Goal: Task Accomplishment & Management: Manage account settings

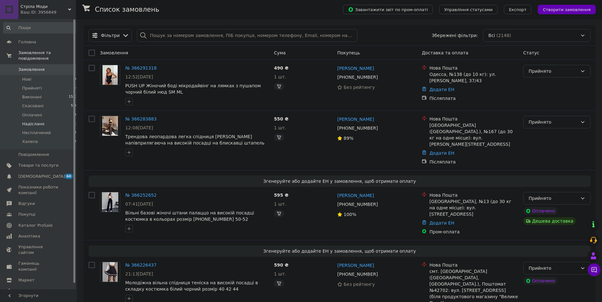
click at [36, 121] on span "Надіслано" at bounding box center [33, 124] width 22 height 6
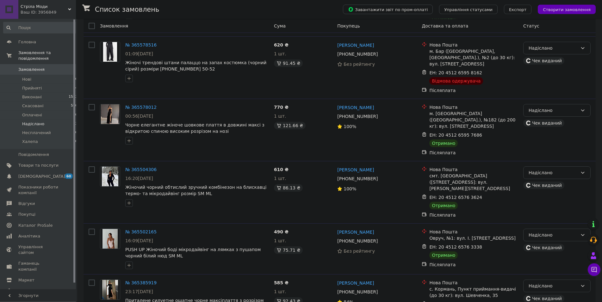
scroll to position [475, 0]
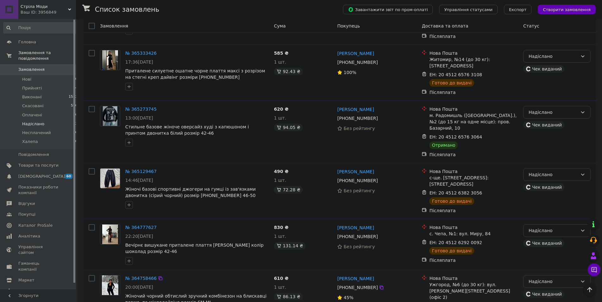
click at [538, 278] on div "Надіслано" at bounding box center [552, 281] width 49 height 7
click at [533, 208] on li "Виконано" at bounding box center [556, 205] width 67 height 11
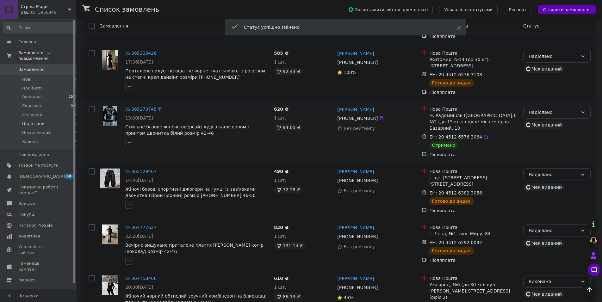
click at [545, 109] on div "Надіслано" at bounding box center [552, 112] width 49 height 7
click at [540, 110] on li "Виконано" at bounding box center [556, 113] width 67 height 11
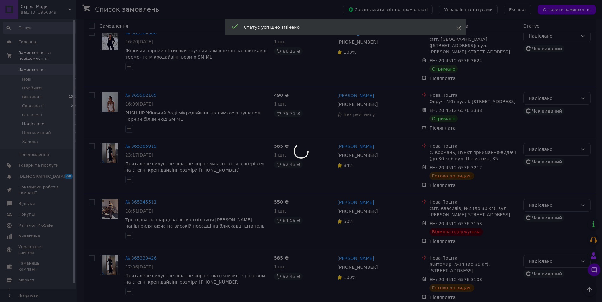
scroll to position [249, 0]
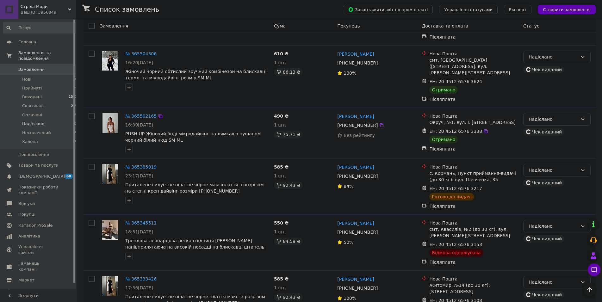
click at [544, 116] on div "Надіслано" at bounding box center [552, 119] width 49 height 7
click at [541, 122] on li "Виконано" at bounding box center [556, 125] width 67 height 11
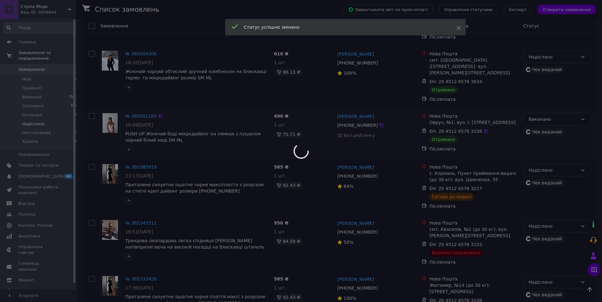
scroll to position [153, 0]
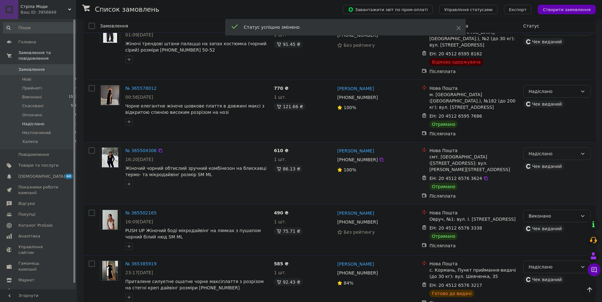
click at [539, 150] on div "Надіслано" at bounding box center [552, 153] width 49 height 7
click at [536, 164] on li "Виконано" at bounding box center [556, 166] width 67 height 11
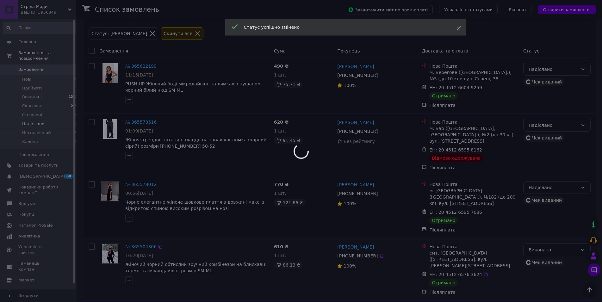
scroll to position [56, 0]
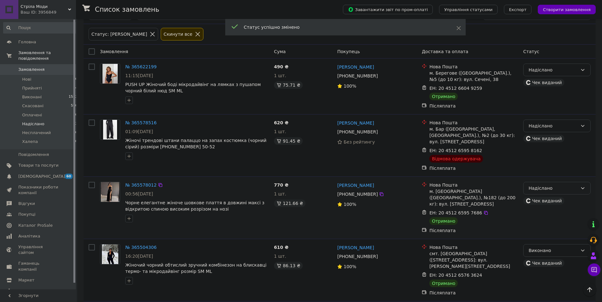
click at [537, 185] on div "Надіслано" at bounding box center [552, 188] width 49 height 7
click at [537, 205] on li "Виконано" at bounding box center [556, 206] width 67 height 11
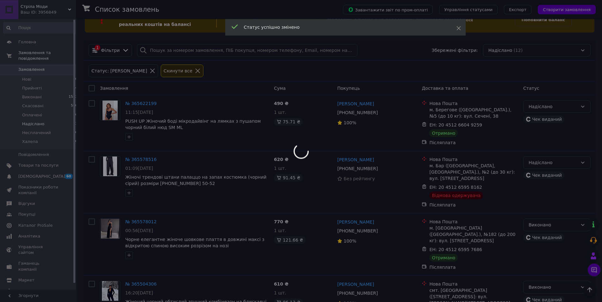
scroll to position [0, 0]
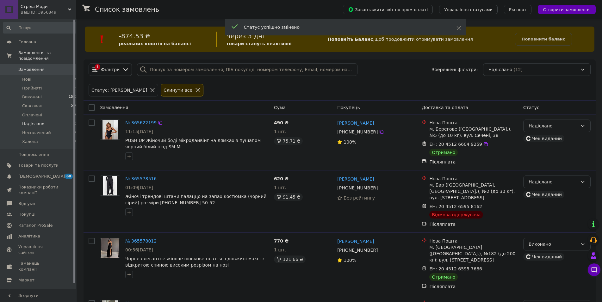
click at [553, 127] on div "Надіслано" at bounding box center [552, 125] width 49 height 7
click at [540, 152] on li "Виконано" at bounding box center [556, 150] width 67 height 11
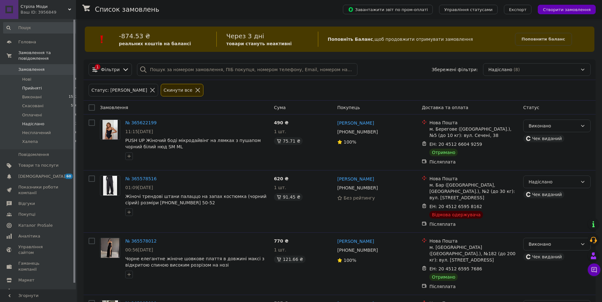
click at [23, 85] on span "Прийняті" at bounding box center [32, 88] width 20 height 6
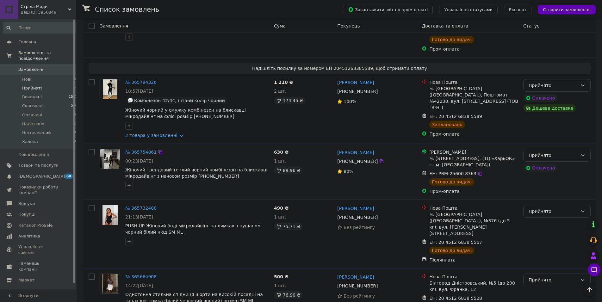
scroll to position [662, 0]
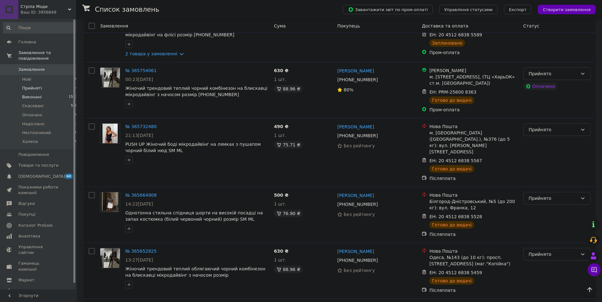
click at [34, 94] on span "Виконані" at bounding box center [32, 97] width 20 height 6
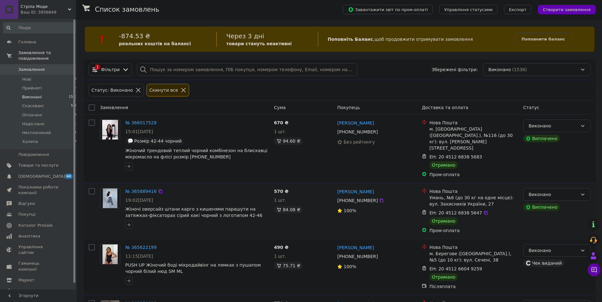
click at [89, 188] on input "checkbox" at bounding box center [92, 191] width 6 height 6
checkbox input "true"
click at [91, 122] on input "checkbox" at bounding box center [92, 123] width 6 height 6
checkbox input "true"
click at [119, 103] on div "Дії для 2 замовлень" at bounding box center [118, 107] width 66 height 11
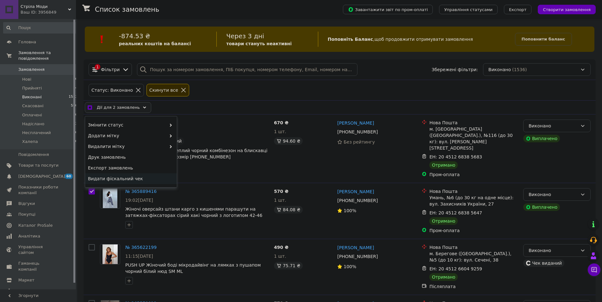
click at [136, 181] on span "Видати фіскальний чек" at bounding box center [130, 178] width 84 height 6
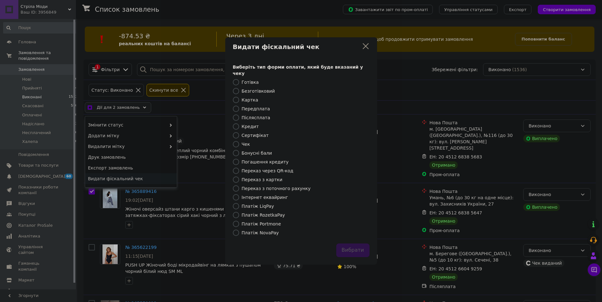
checkbox input "true"
click at [239, 213] on input "Платіж RozetkaPay" at bounding box center [238, 215] width 6 height 6
radio input "true"
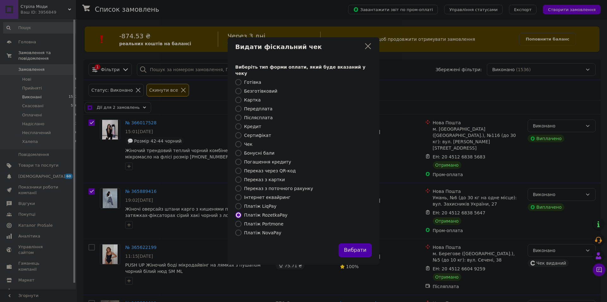
click at [346, 245] on button "Вибрати" at bounding box center [355, 250] width 33 height 14
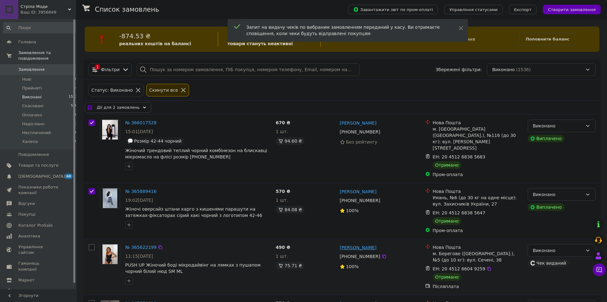
checkbox input "true"
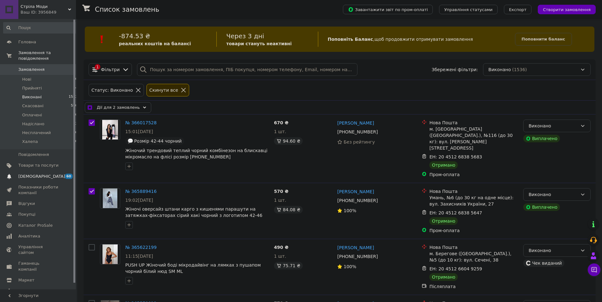
click at [36, 174] on span "[DEMOGRAPHIC_DATA]" at bounding box center [41, 177] width 47 height 6
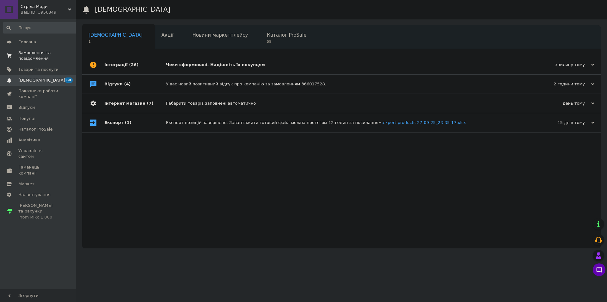
click at [32, 62] on link "Замовлення та повідомлення 0 0" at bounding box center [40, 55] width 81 height 16
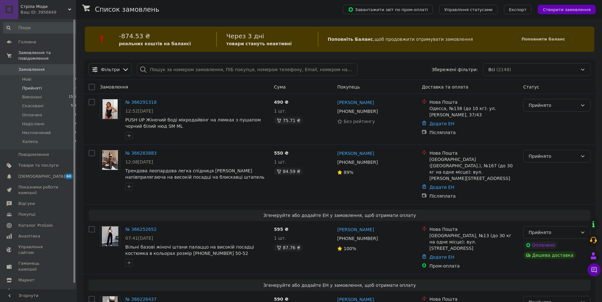
click at [46, 84] on li "Прийняті 14" at bounding box center [40, 88] width 81 height 9
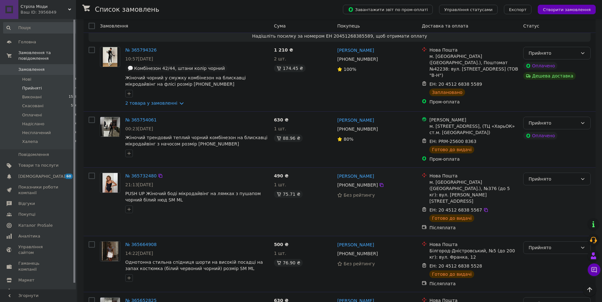
scroll to position [662, 0]
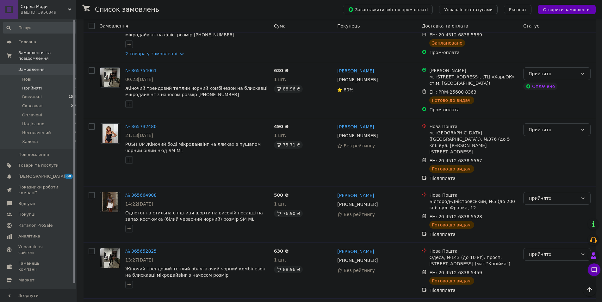
click at [95, 302] on input "checkbox" at bounding box center [92, 307] width 6 height 6
checkbox input "true"
click at [90, 248] on input "checkbox" at bounding box center [92, 251] width 6 height 6
checkbox input "true"
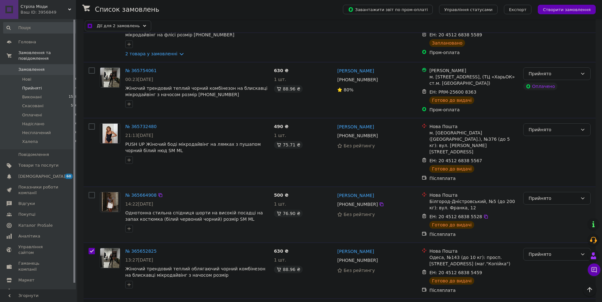
click at [93, 192] on input "checkbox" at bounding box center [92, 195] width 6 height 6
checkbox input "true"
click at [93, 123] on input "checkbox" at bounding box center [92, 126] width 6 height 6
checkbox input "true"
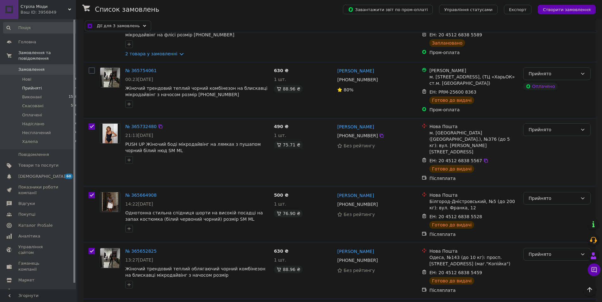
checkbox input "true"
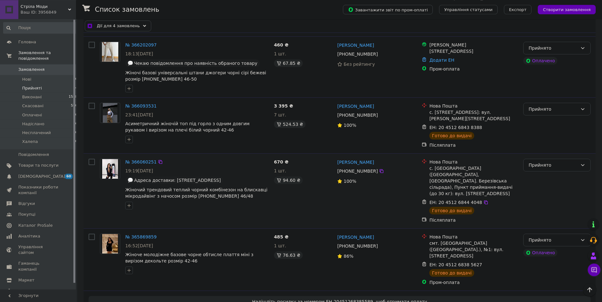
scroll to position [340, 0]
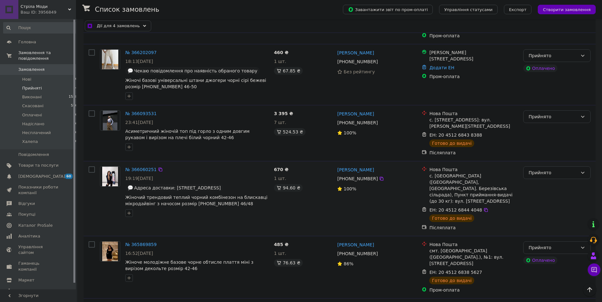
click at [91, 166] on input "checkbox" at bounding box center [92, 169] width 6 height 6
checkbox input "true"
click at [92, 110] on input "checkbox" at bounding box center [92, 113] width 6 height 6
checkbox input "true"
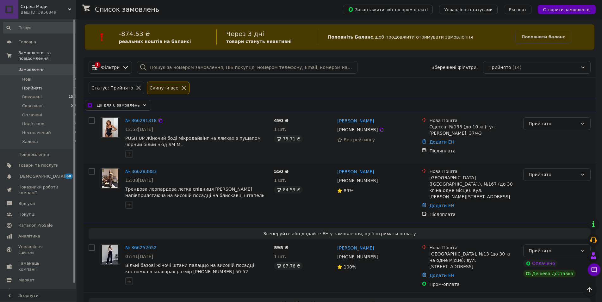
scroll to position [0, 0]
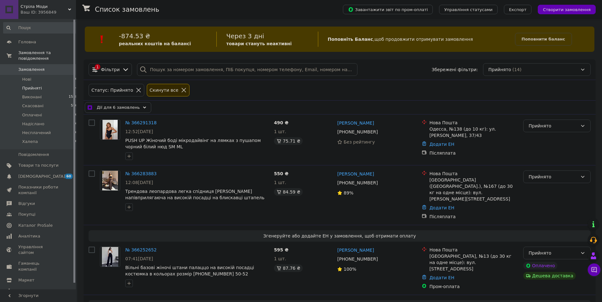
click at [135, 110] on div "Дії для 6 замовлень" at bounding box center [118, 107] width 66 height 11
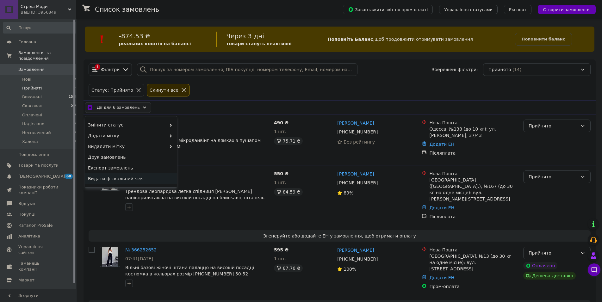
click at [127, 178] on span "Видати фіскальний чек" at bounding box center [130, 178] width 84 height 6
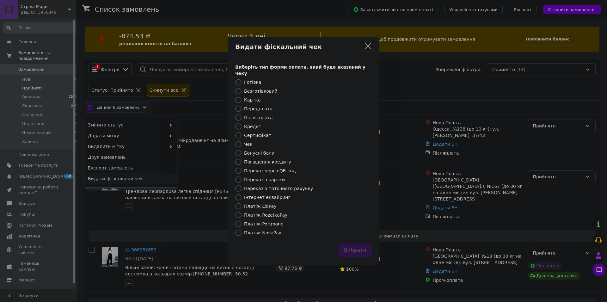
checkbox input "true"
click at [240, 230] on input "Платіж NovaPay" at bounding box center [238, 233] width 6 height 6
radio input "true"
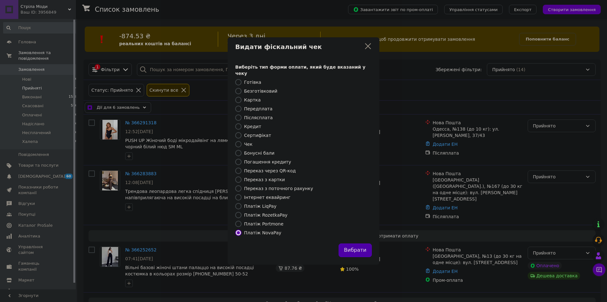
click at [350, 244] on button "Вибрати" at bounding box center [355, 250] width 33 height 14
checkbox input "true"
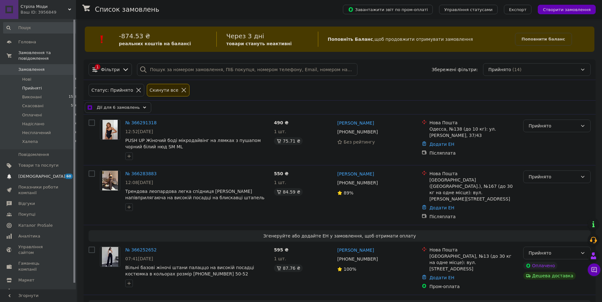
click at [35, 174] on span "[DEMOGRAPHIC_DATA]" at bounding box center [41, 177] width 47 height 6
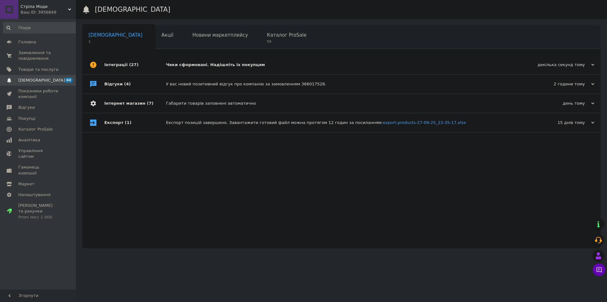
click at [175, 68] on div "Чеки сформовані. Надішліть їх покупцям" at bounding box center [348, 64] width 365 height 19
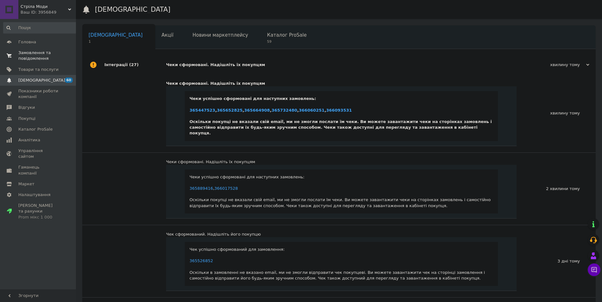
click at [31, 56] on span "Замовлення та повідомлення" at bounding box center [38, 55] width 40 height 11
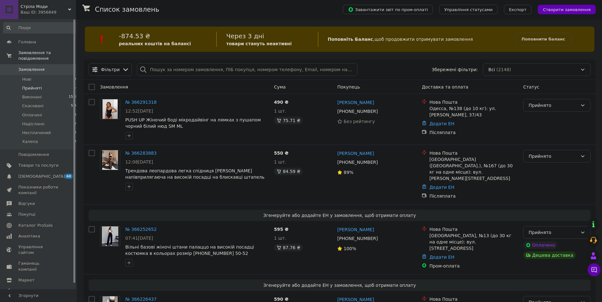
click at [48, 84] on li "Прийняті 14" at bounding box center [40, 88] width 81 height 9
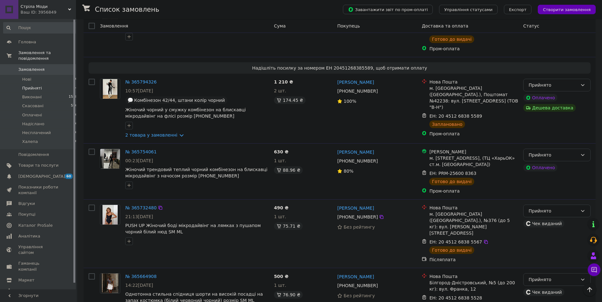
scroll to position [565, 0]
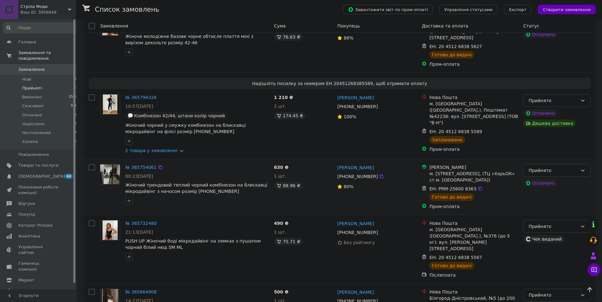
click at [92, 164] on input "checkbox" at bounding box center [92, 167] width 6 height 6
checkbox input "true"
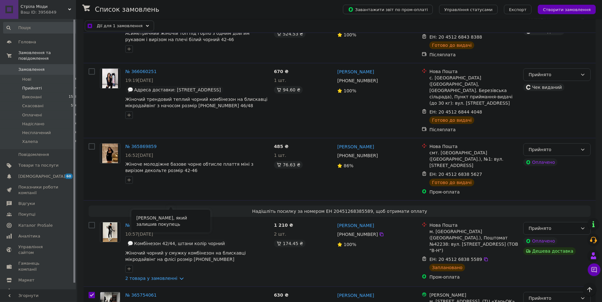
scroll to position [404, 0]
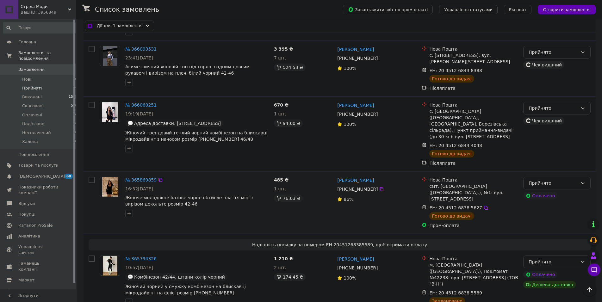
click at [93, 177] on input "checkbox" at bounding box center [92, 180] width 6 height 6
checkbox input "true"
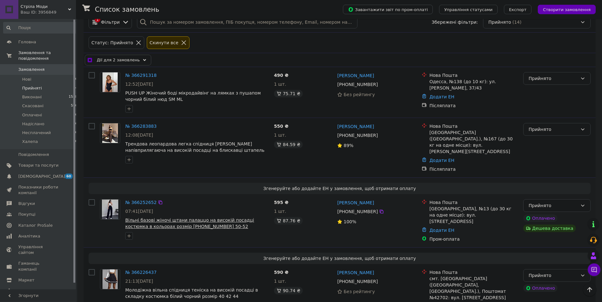
scroll to position [0, 0]
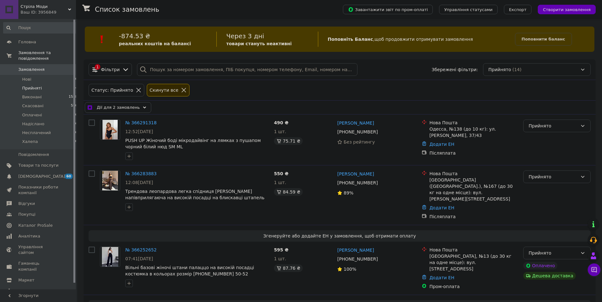
click at [115, 106] on span "Дії для 2 замовлень" at bounding box center [118, 107] width 43 height 6
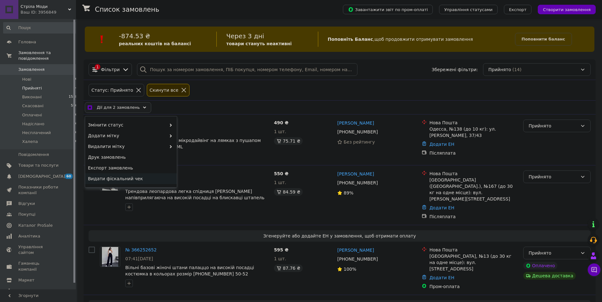
click at [128, 179] on span "Видати фіскальний чек" at bounding box center [130, 178] width 84 height 6
checkbox input "true"
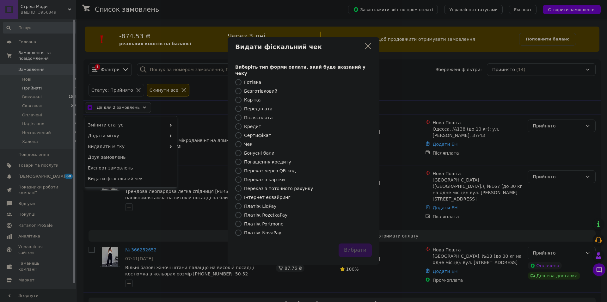
click at [240, 212] on input "Платіж RozetkaPay" at bounding box center [238, 215] width 6 height 6
radio input "true"
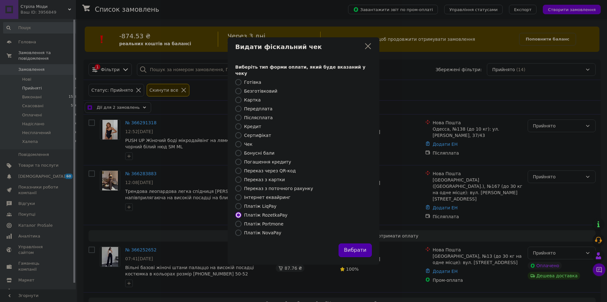
click at [357, 245] on button "Вибрати" at bounding box center [355, 250] width 33 height 14
checkbox input "true"
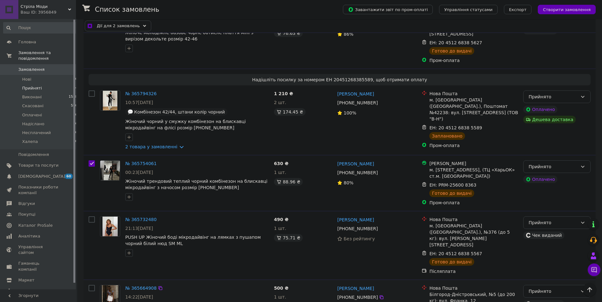
scroll to position [581, 0]
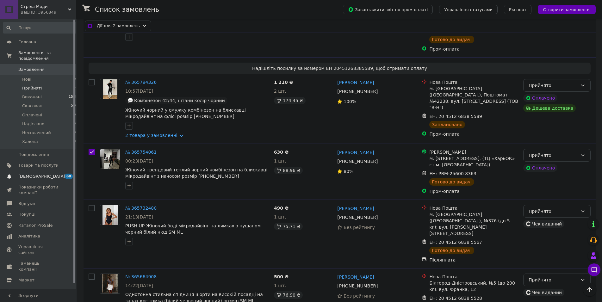
click at [40, 174] on span "[DEMOGRAPHIC_DATA]" at bounding box center [41, 177] width 47 height 6
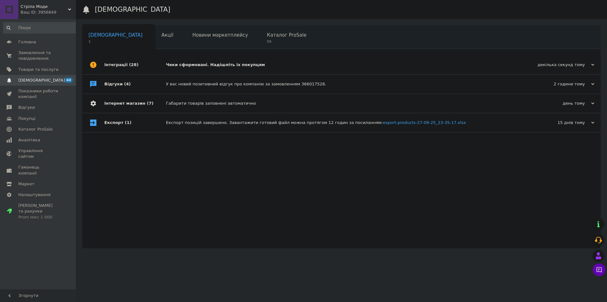
click at [180, 67] on div "Чеки сформовані. Надішліть їх покупцям" at bounding box center [348, 65] width 365 height 6
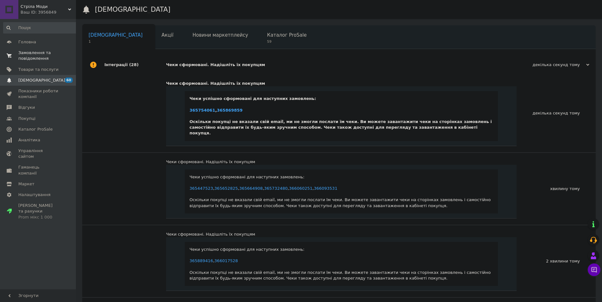
click at [38, 57] on span "Замовлення та повідомлення" at bounding box center [38, 55] width 40 height 11
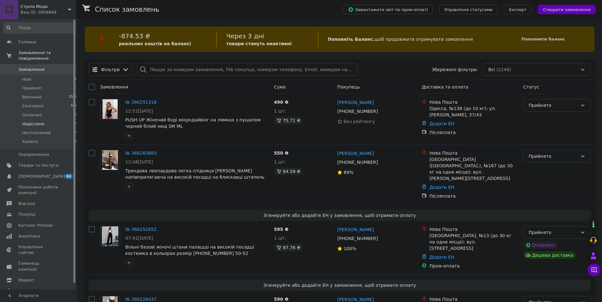
click at [37, 121] on span "Надіслано" at bounding box center [33, 124] width 22 height 6
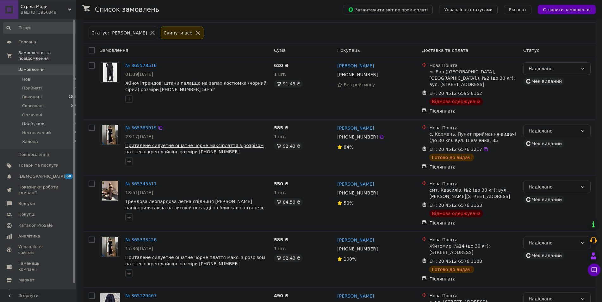
scroll to position [97, 0]
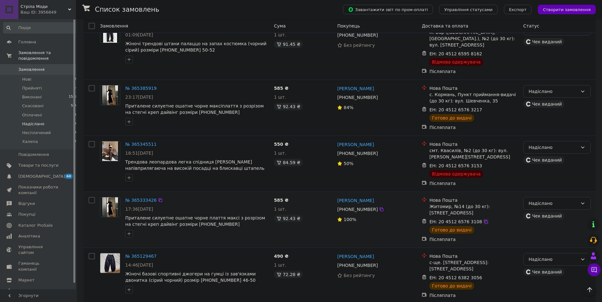
click at [484, 220] on icon at bounding box center [486, 222] width 4 height 4
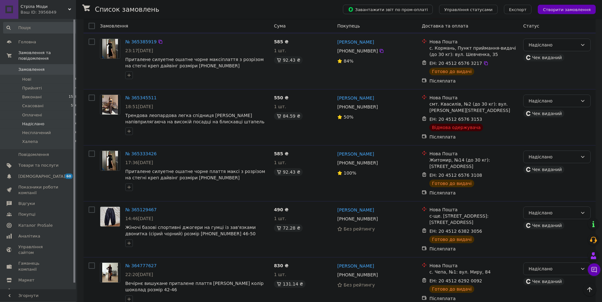
scroll to position [144, 0]
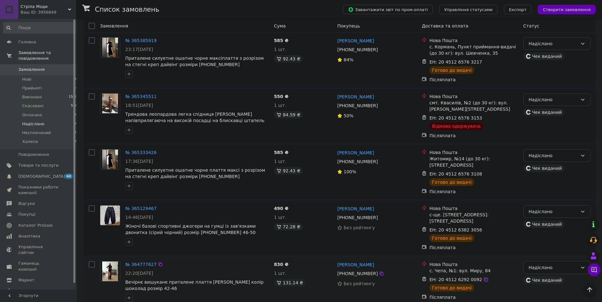
click at [483, 277] on icon at bounding box center [485, 279] width 5 height 5
drag, startPoint x: 479, startPoint y: 219, endPoint x: 446, endPoint y: 203, distance: 36.8
click at [484, 228] on icon at bounding box center [486, 230] width 4 height 4
click at [483, 171] on icon at bounding box center [485, 173] width 5 height 5
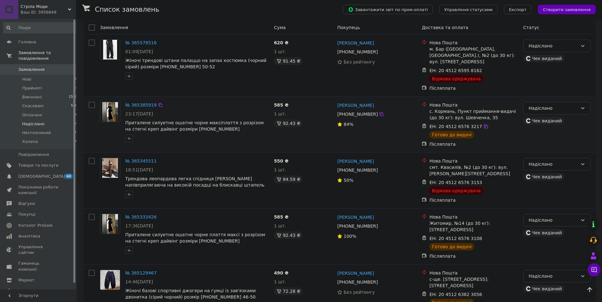
click at [483, 124] on icon at bounding box center [485, 126] width 5 height 5
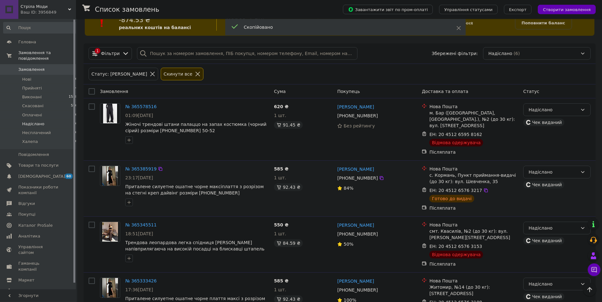
scroll to position [0, 0]
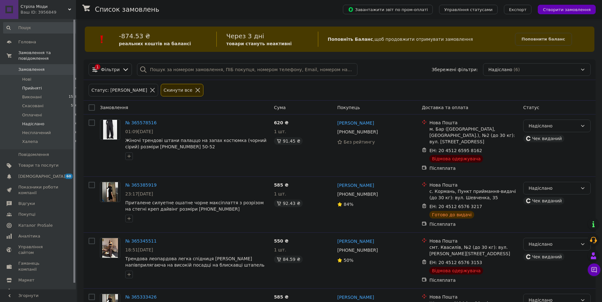
click at [40, 84] on li "Прийняті 14" at bounding box center [40, 88] width 81 height 9
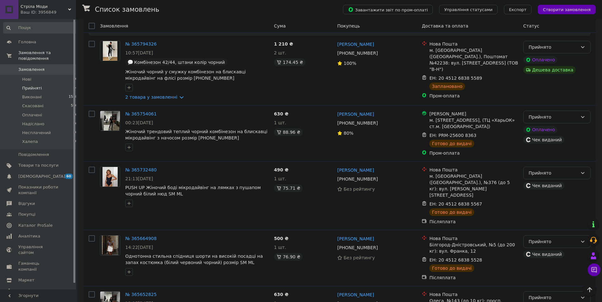
scroll to position [662, 0]
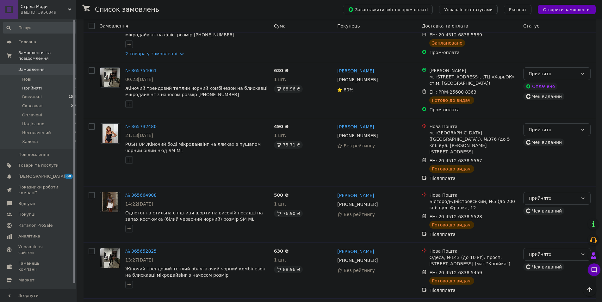
click at [91, 302] on input "checkbox" at bounding box center [92, 307] width 6 height 6
checkbox input "true"
click at [91, 248] on input "checkbox" at bounding box center [92, 251] width 6 height 6
checkbox input "true"
click at [483, 270] on icon at bounding box center [485, 272] width 5 height 5
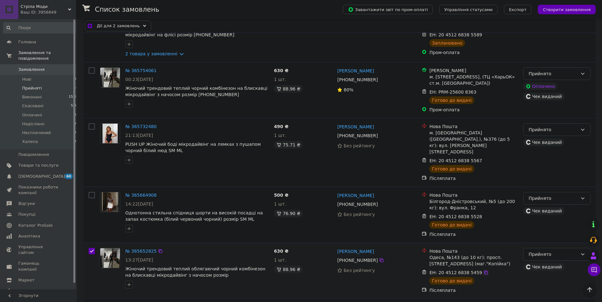
checkbox input "true"
click at [90, 192] on input "checkbox" at bounding box center [92, 195] width 6 height 6
checkbox input "true"
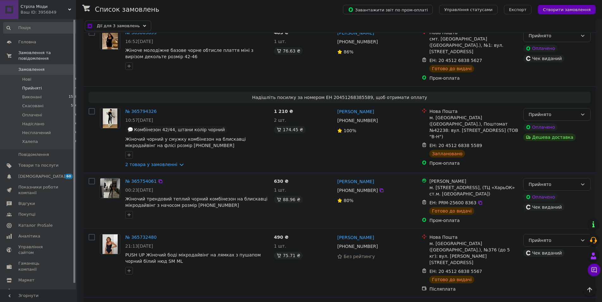
scroll to position [533, 0]
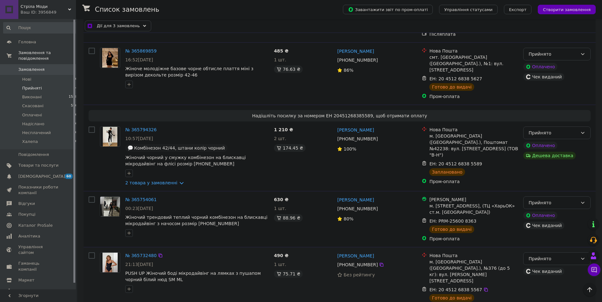
click at [90, 252] on input "checkbox" at bounding box center [92, 255] width 6 height 6
checkbox input "true"
click at [90, 196] on input "checkbox" at bounding box center [92, 199] width 6 height 6
checkbox input "true"
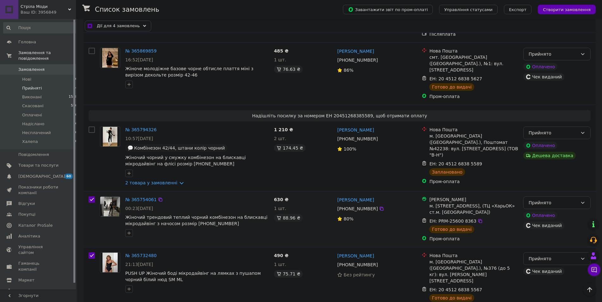
checkbox input "true"
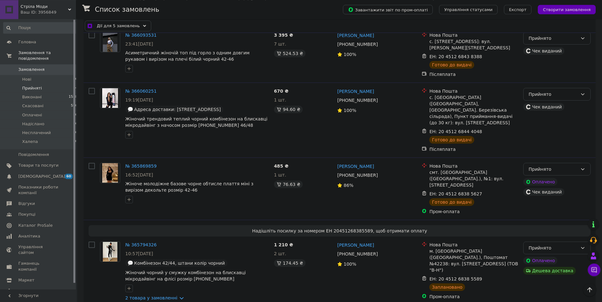
scroll to position [372, 0]
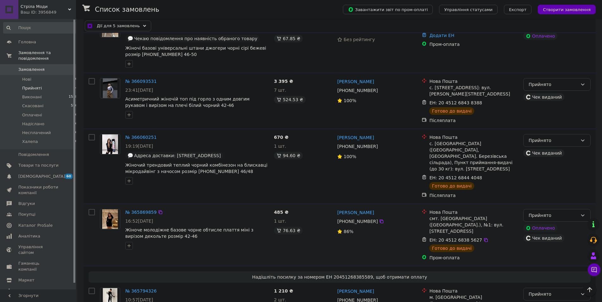
click at [89, 209] on input "checkbox" at bounding box center [92, 212] width 6 height 6
checkbox input "true"
click at [91, 134] on input "checkbox" at bounding box center [92, 137] width 6 height 6
checkbox input "true"
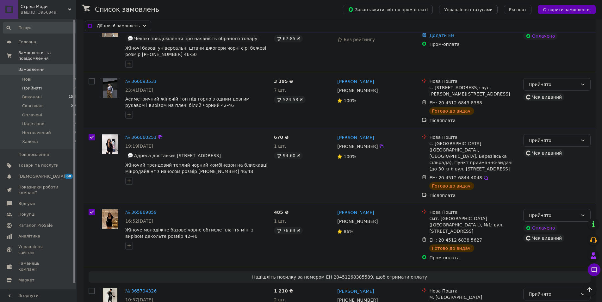
checkbox input "true"
click at [94, 78] on input "checkbox" at bounding box center [92, 81] width 6 height 6
checkbox input "true"
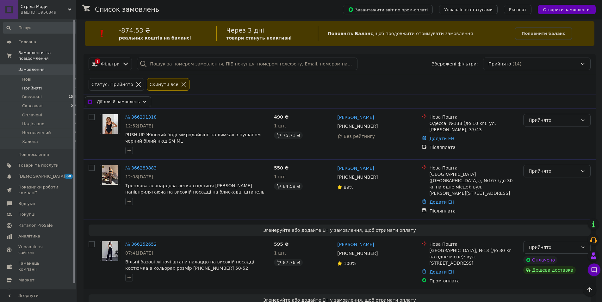
scroll to position [0, 0]
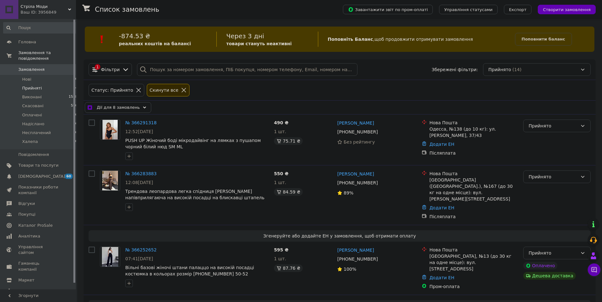
click at [137, 106] on div "Дії для 8 замовлень" at bounding box center [118, 107] width 66 height 11
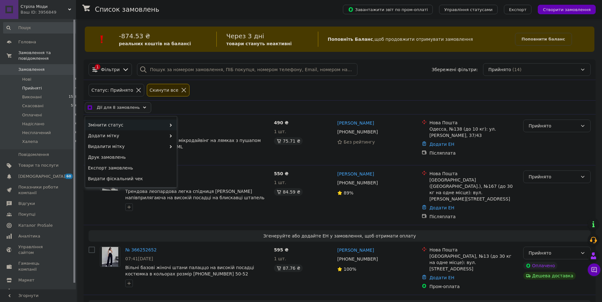
checkbox input "true"
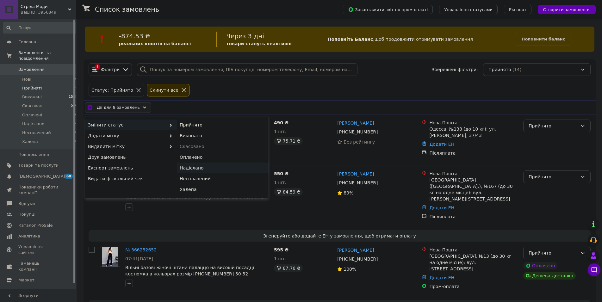
click at [193, 165] on div "Надіслано" at bounding box center [223, 168] width 92 height 11
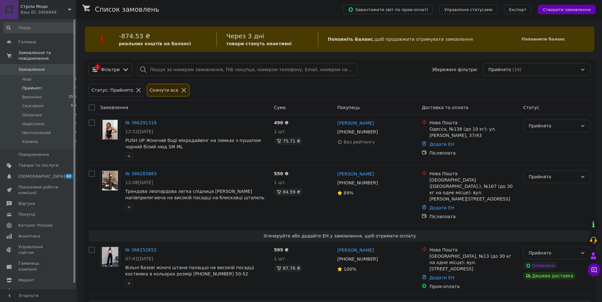
checkbox input "false"
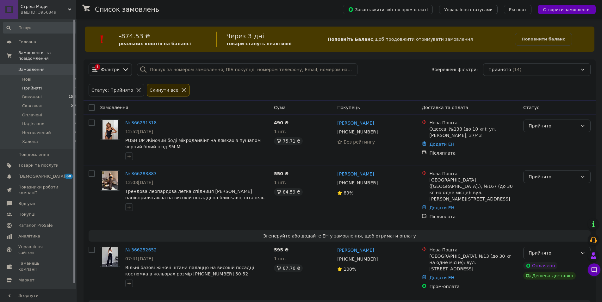
checkbox input "false"
click at [43, 163] on span "Товари та послуги" at bounding box center [38, 166] width 40 height 6
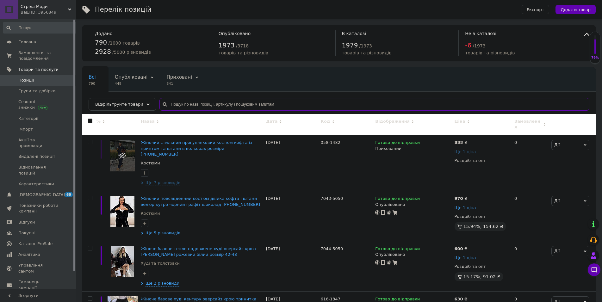
click at [187, 101] on input "text" at bounding box center [374, 104] width 430 height 13
paste input "4045-6260"
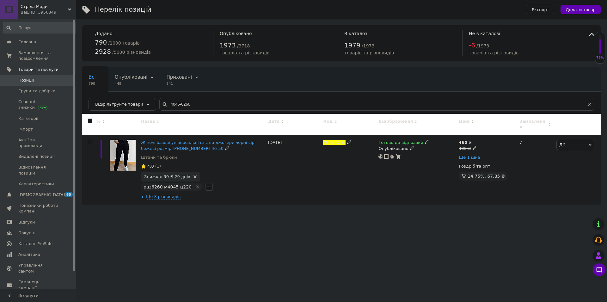
click at [161, 184] on span "раз6260 м4045 ц220" at bounding box center [168, 186] width 48 height 5
click at [186, 100] on input "4045-6260" at bounding box center [376, 104] width 435 height 13
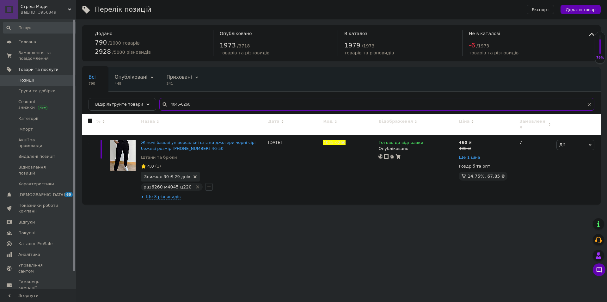
click at [186, 100] on input "4045-6260" at bounding box center [376, 104] width 435 height 13
paste input "7003-505"
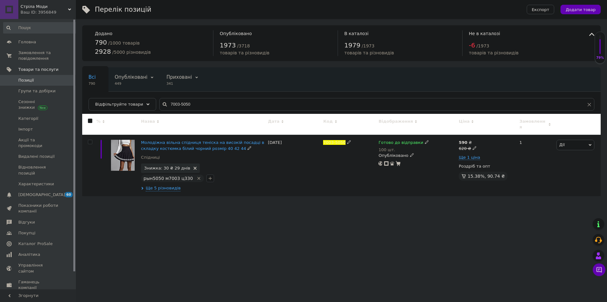
click at [165, 176] on span "рын5050 м7003 ц330" at bounding box center [168, 178] width 49 height 5
click at [187, 103] on input "7003-5050" at bounding box center [376, 104] width 435 height 13
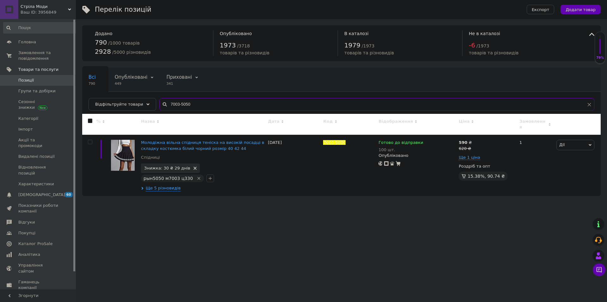
click at [187, 103] on input "7003-5050" at bounding box center [376, 104] width 435 height 13
paste input "324-878"
click at [170, 176] on span "ав878 м324 ц350" at bounding box center [164, 178] width 40 height 5
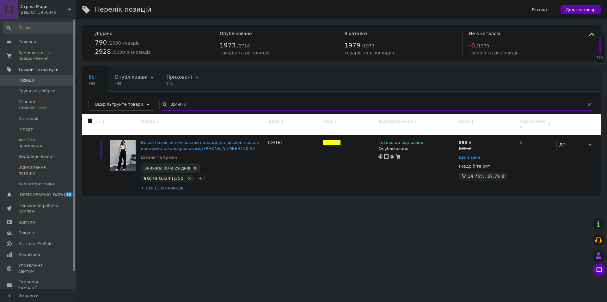
click at [200, 106] on input "324-878" at bounding box center [376, 104] width 435 height 13
paste input "50"
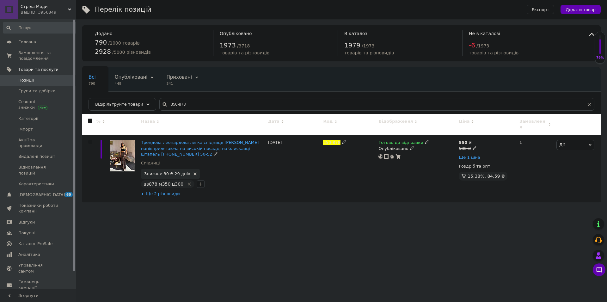
click at [164, 181] on span "ав878 м350 ц300" at bounding box center [164, 183] width 40 height 5
click at [174, 109] on input "350-878" at bounding box center [376, 104] width 435 height 13
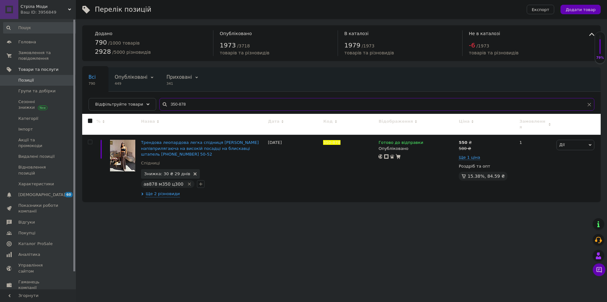
click at [174, 109] on input "350-878" at bounding box center [376, 104] width 435 height 13
paste input "093/844"
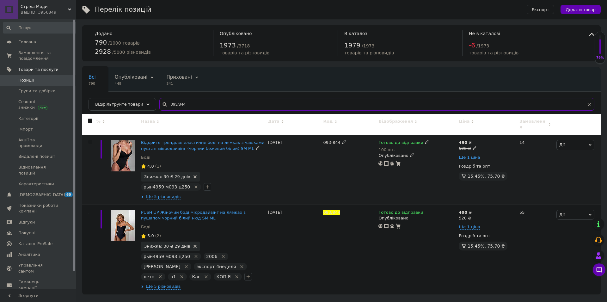
type input "093/844"
click at [163, 184] on span "рын4959 м093 ц250" at bounding box center [167, 186] width 46 height 5
click at [36, 52] on span "Замовлення та повідомлення" at bounding box center [38, 55] width 40 height 11
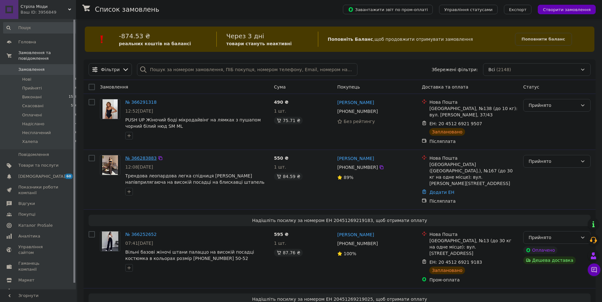
click at [142, 159] on link "№ 366283883" at bounding box center [140, 158] width 31 height 5
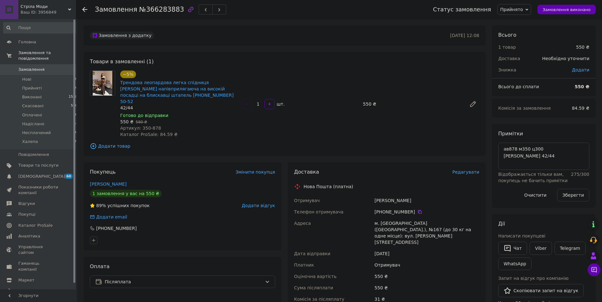
scroll to position [161, 0]
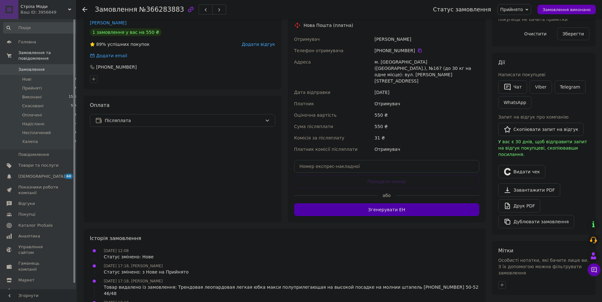
click at [423, 203] on button "Згенерувати ЕН" at bounding box center [386, 209] width 185 height 13
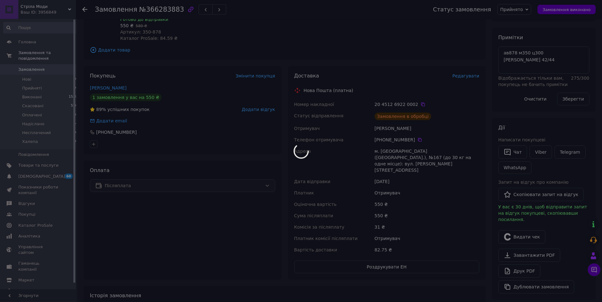
scroll to position [32, 0]
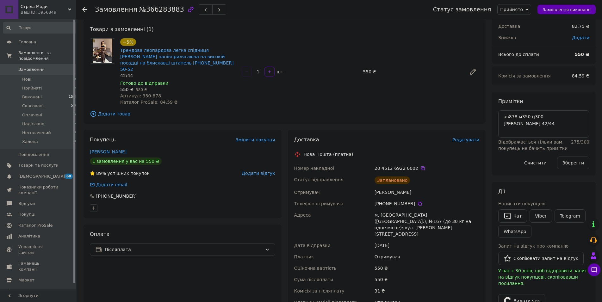
click at [420, 166] on icon at bounding box center [422, 168] width 5 height 5
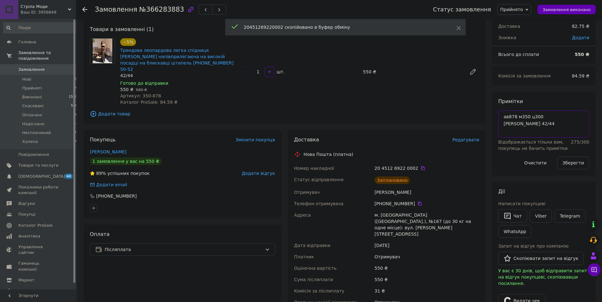
click at [505, 114] on textarea "ав878 м350 ц300 лео 42/44" at bounding box center [543, 123] width 91 height 27
click at [503, 114] on textarea "ав878 м350 ц300 лео 42/44" at bounding box center [543, 123] width 91 height 27
paste textarea "20451269220002"
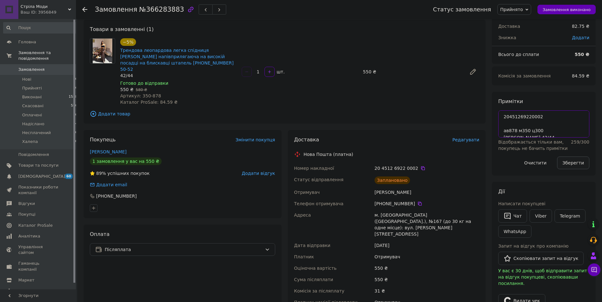
type textarea "20451269220002 ав878 м350 ц300 лео 42/44"
click at [569, 163] on button "Зберегти" at bounding box center [573, 163] width 32 height 13
click at [41, 84] on li "Прийняті 6" at bounding box center [40, 88] width 81 height 9
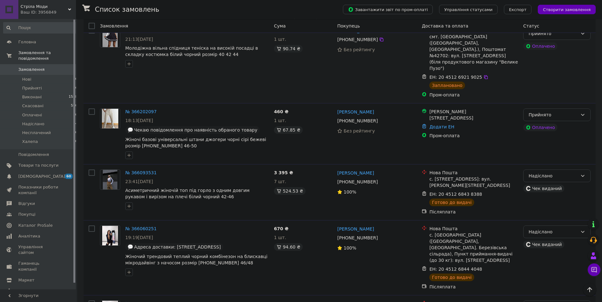
scroll to position [355, 0]
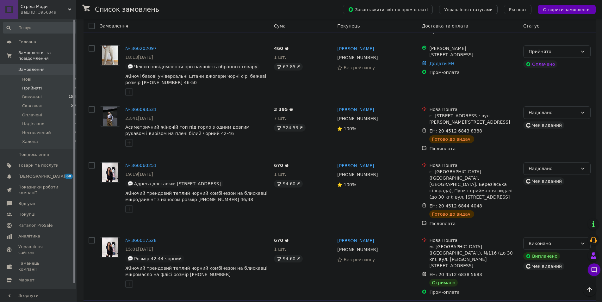
click at [45, 84] on li "Прийняті 6" at bounding box center [40, 88] width 81 height 9
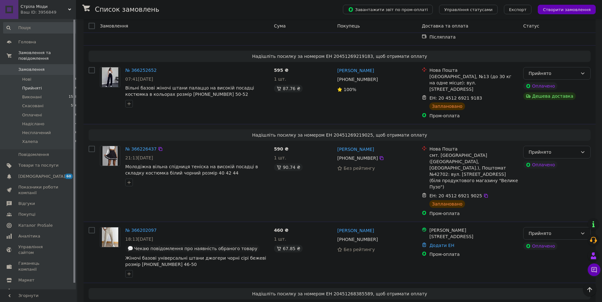
scroll to position [236, 0]
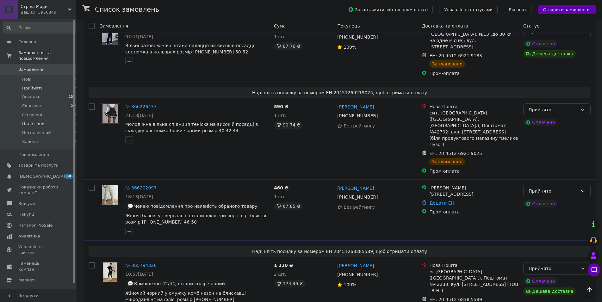
click at [39, 121] on span "Надіслано" at bounding box center [33, 124] width 22 height 6
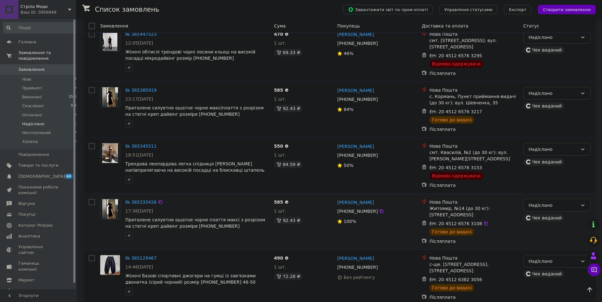
scroll to position [595, 0]
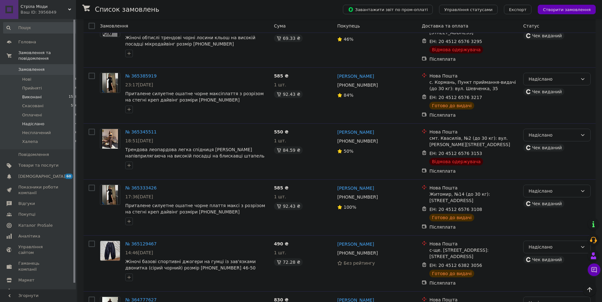
click at [38, 94] on span "Виконані" at bounding box center [32, 97] width 20 height 6
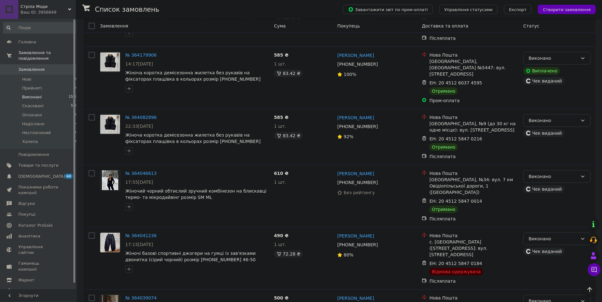
scroll to position [1806, 0]
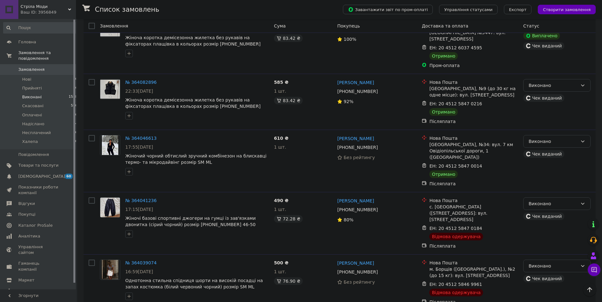
click at [33, 12] on div "Ваш ID: 3956849" at bounding box center [48, 12] width 55 height 6
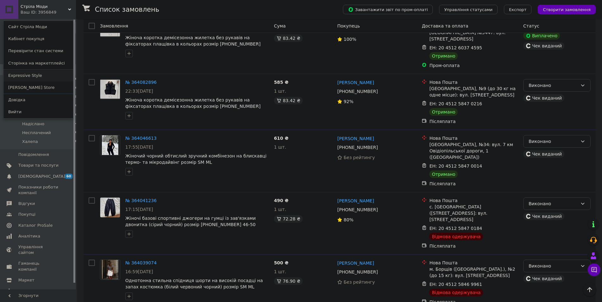
click at [27, 78] on link "Expressive Style" at bounding box center [38, 76] width 70 height 12
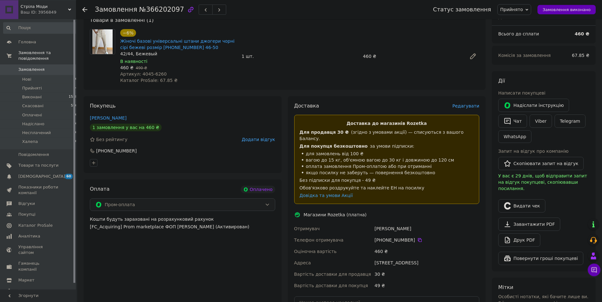
scroll to position [65, 0]
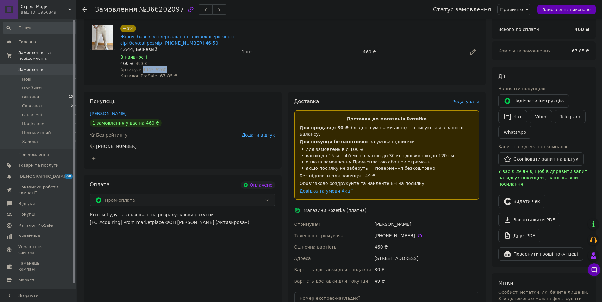
drag, startPoint x: 166, startPoint y: 71, endPoint x: 140, endPoint y: 68, distance: 26.0
click at [140, 68] on div "Артикул: 4045-6260" at bounding box center [178, 69] width 116 height 6
copy span "4045-6260"
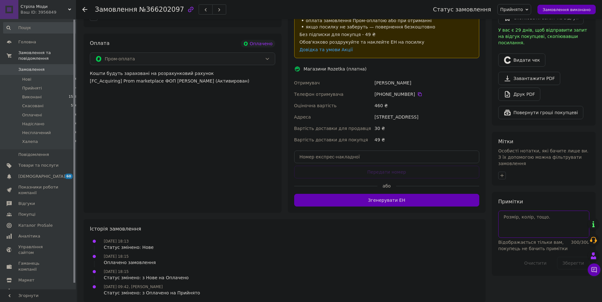
click at [537, 211] on textarea at bounding box center [543, 224] width 91 height 27
paste textarea "раз6260 м4045 ц220"
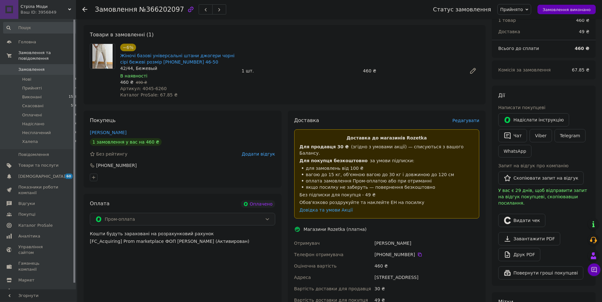
scroll to position [45, 0]
click at [144, 69] on div "42/44, Бежевый" at bounding box center [178, 69] width 116 height 6
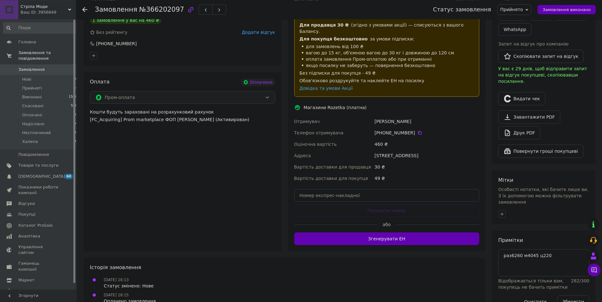
scroll to position [206, 0]
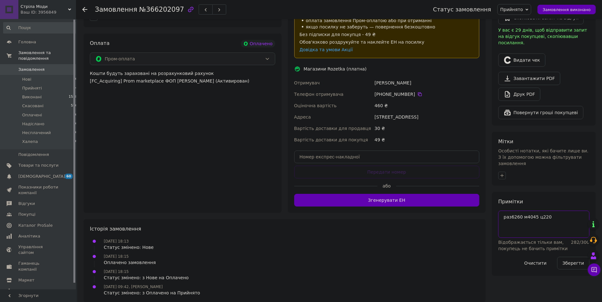
click at [563, 212] on textarea "раз6260 м4045 ц220" at bounding box center [543, 224] width 91 height 27
paste textarea "42/44, Бежевый"
click at [571, 257] on button "Зберегти" at bounding box center [573, 263] width 32 height 13
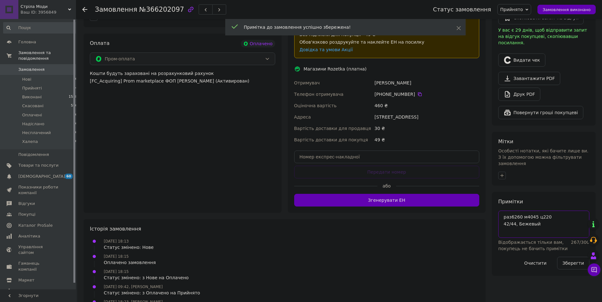
click at [502, 211] on textarea "раз6260 м4045 ц220 42/44, Бежевый" at bounding box center [543, 224] width 91 height 27
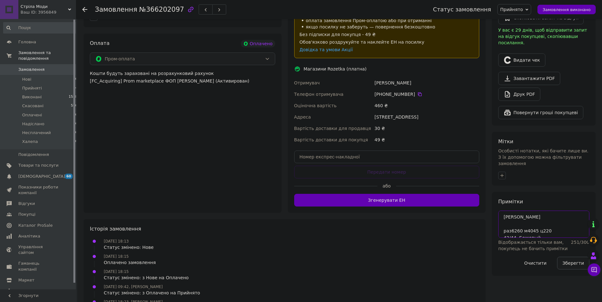
type textarea "Розетка Стрела раз6260 м4045 ц220 42/44, Бежевый"
click at [575, 257] on button "Зберегти" at bounding box center [573, 263] width 32 height 13
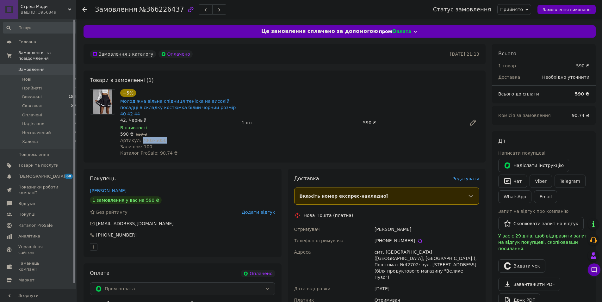
drag, startPoint x: 159, startPoint y: 132, endPoint x: 139, endPoint y: 133, distance: 20.6
click at [139, 137] on div "Артикул: 7003-5050" at bounding box center [178, 140] width 116 height 6
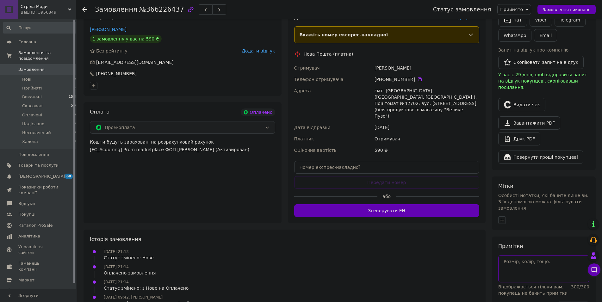
click at [533, 256] on textarea at bounding box center [543, 268] width 91 height 27
paste textarea "рын5050 м7003 ц330"
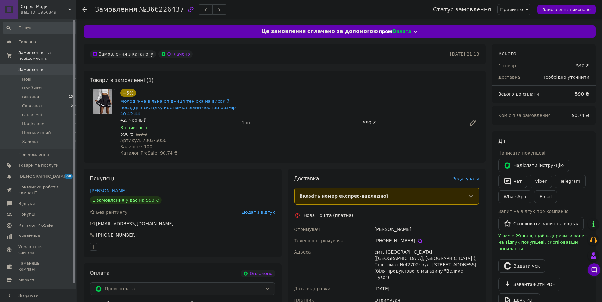
click at [139, 117] on div "42, Черный" at bounding box center [178, 120] width 116 height 6
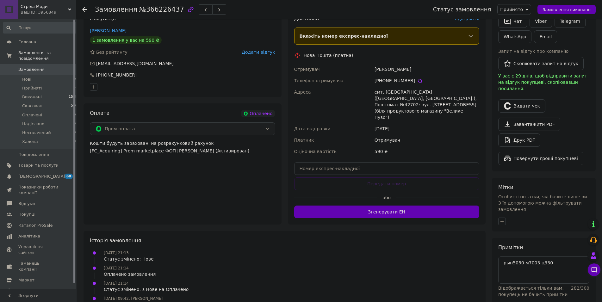
scroll to position [173, 0]
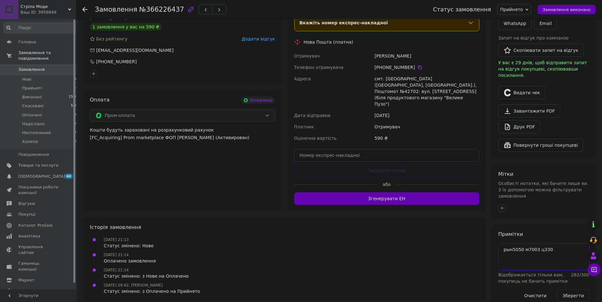
click at [560, 243] on textarea "рын5050 м7003 ц330" at bounding box center [543, 256] width 91 height 27
paste textarea "42, Черный"
click at [575, 289] on button "Зберегти" at bounding box center [573, 295] width 32 height 13
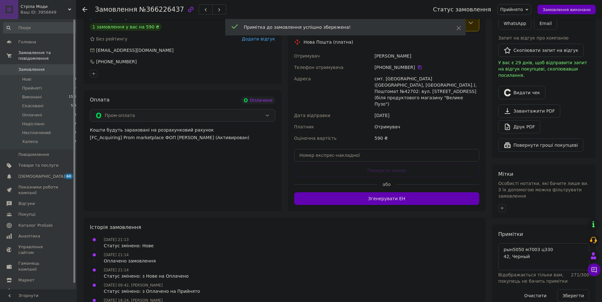
click at [415, 192] on button "Згенерувати ЕН" at bounding box center [386, 198] width 185 height 13
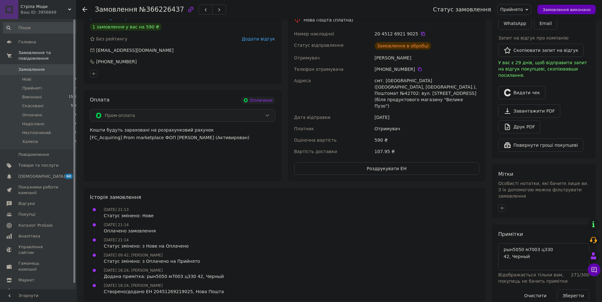
click at [421, 32] on icon at bounding box center [423, 34] width 4 height 4
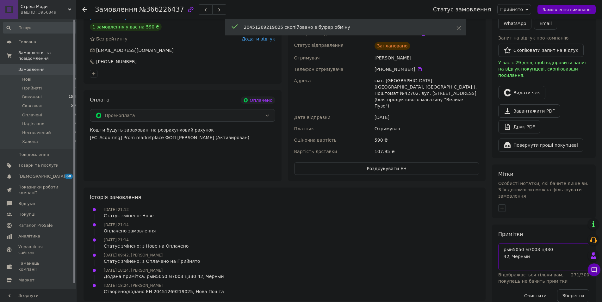
click at [503, 243] on textarea "рын5050 м7003 ц330 42, Черный" at bounding box center [543, 256] width 91 height 27
paste textarea "20451269219025"
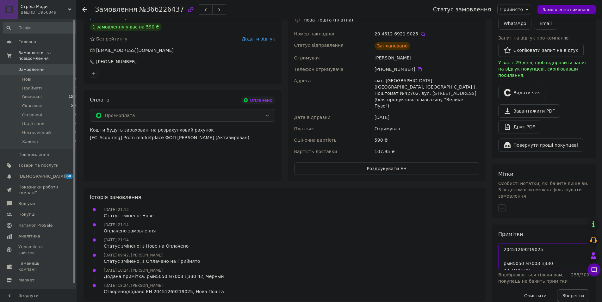
type textarea "20451269219025 рын5050 м7003 ц330 42, Черный"
click at [567, 289] on button "Зберегти" at bounding box center [573, 295] width 32 height 13
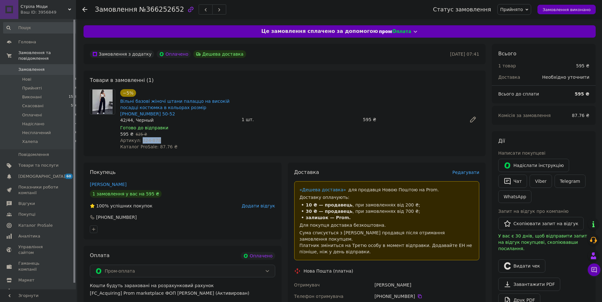
drag, startPoint x: 155, startPoint y: 135, endPoint x: 139, endPoint y: 134, distance: 15.2
click at [139, 138] on span "Артикул: 324-878" at bounding box center [140, 140] width 41 height 5
copy span "324-878"
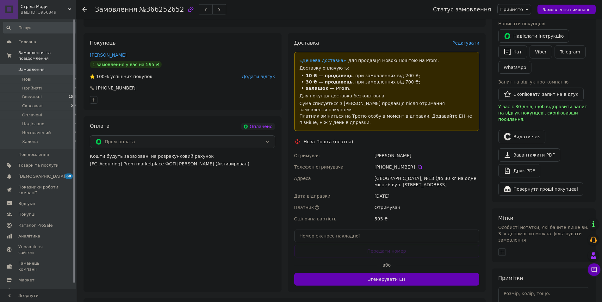
scroll to position [161, 0]
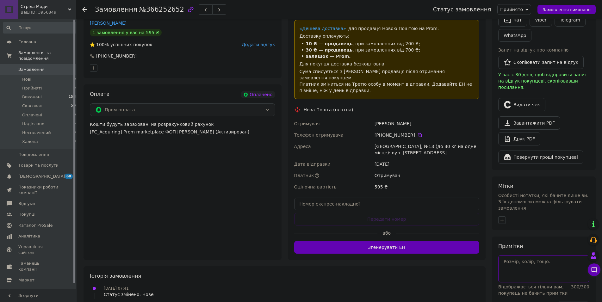
click at [538, 255] on textarea at bounding box center [543, 268] width 91 height 27
paste textarea "ав878 м324 ц350"
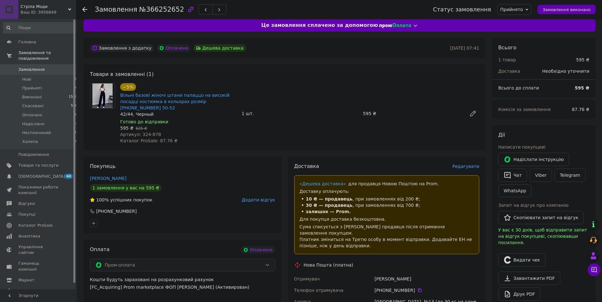
scroll to position [0, 0]
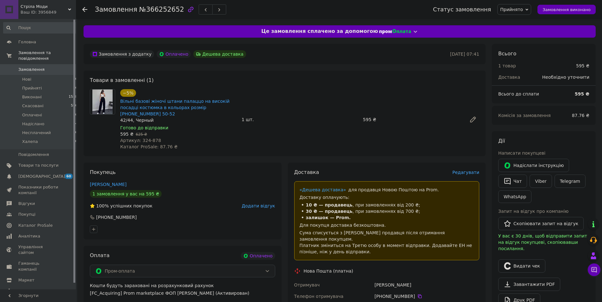
click at [139, 117] on div "42/44, Черный" at bounding box center [178, 120] width 116 height 6
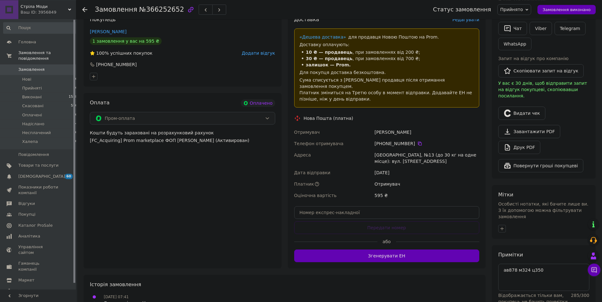
scroll to position [194, 0]
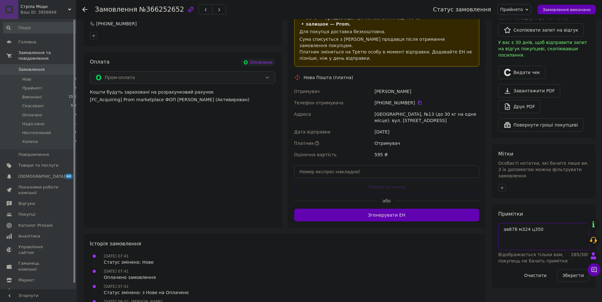
click at [555, 230] on textarea "ав878 м324 ц350" at bounding box center [543, 236] width 91 height 27
paste textarea "42/44, Черный"
click at [438, 209] on button "Згенерувати ЕН" at bounding box center [386, 215] width 185 height 13
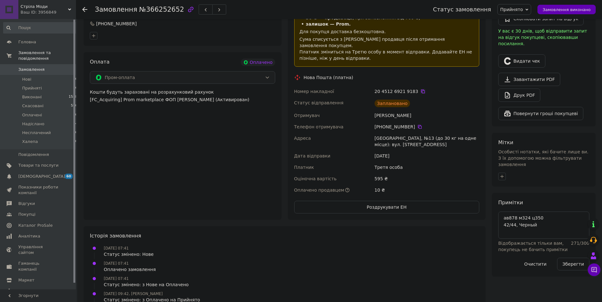
click at [420, 89] on icon at bounding box center [422, 91] width 5 height 5
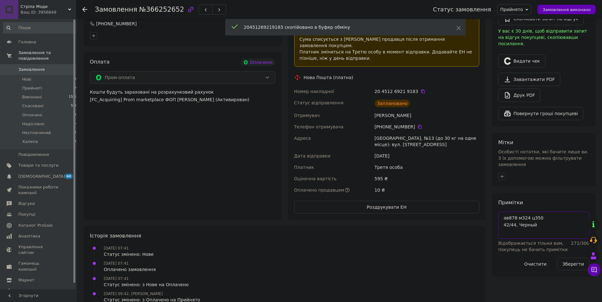
click at [502, 212] on textarea "ав878 м324 ц350 42/44, Черный" at bounding box center [543, 225] width 91 height 27
paste textarea "20451269219183"
type textarea "20451269219183 ав878 м324 ц350 42/44, Черный"
click at [566, 258] on button "Зберегти" at bounding box center [573, 264] width 32 height 13
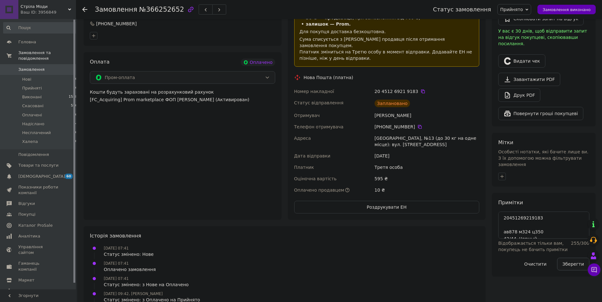
click at [566, 258] on button "Зберегти" at bounding box center [573, 264] width 32 height 13
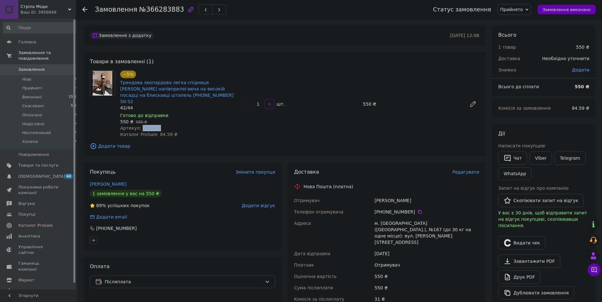
drag, startPoint x: 148, startPoint y: 122, endPoint x: 139, endPoint y: 122, distance: 8.5
click at [139, 125] on div "Артикул: 350-878" at bounding box center [178, 128] width 116 height 6
copy span "350-878"
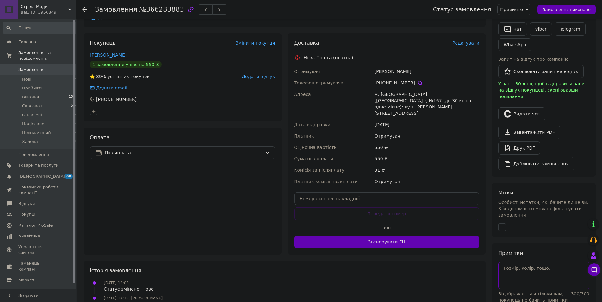
click at [510, 262] on textarea at bounding box center [543, 275] width 91 height 27
paste textarea "ав878 м350 ц300"
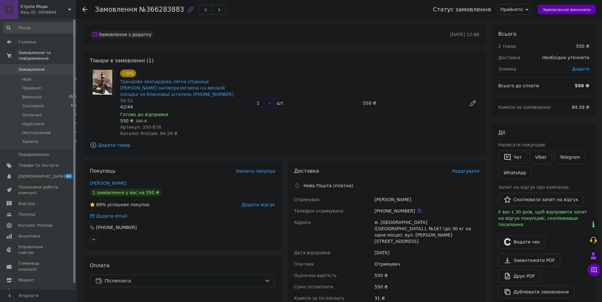
scroll to position [0, 0]
click at [125, 105] on div "42/44" at bounding box center [178, 108] width 116 height 6
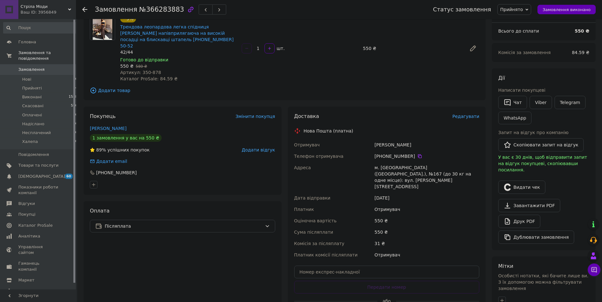
scroll to position [158, 0]
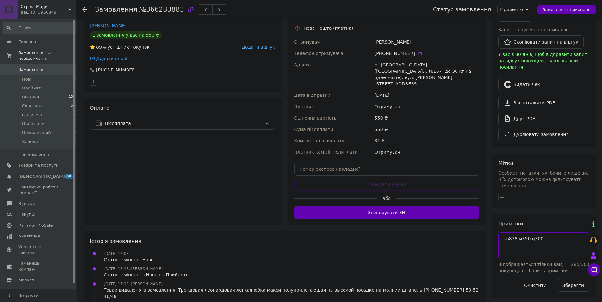
click at [543, 232] on textarea "ав878 м350 ц300" at bounding box center [543, 245] width 91 height 27
paste textarea "42/44"
type textarea "ав878 м350 ц300 лео 42/44"
click at [571, 279] on button "Зберегти" at bounding box center [573, 285] width 32 height 13
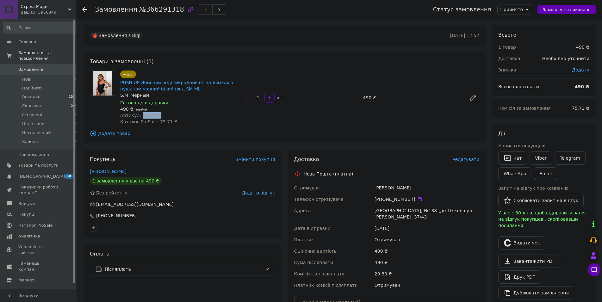
drag, startPoint x: 158, startPoint y: 115, endPoint x: 139, endPoint y: 116, distance: 18.7
click at [139, 116] on div "Артикул: 093/844" at bounding box center [178, 115] width 116 height 6
copy span "093/844"
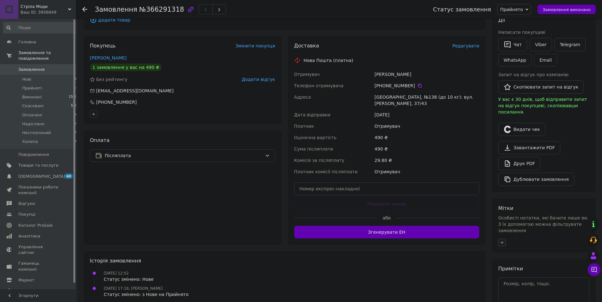
scroll to position [148, 0]
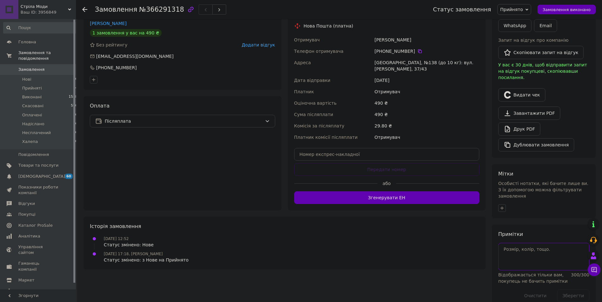
click at [530, 243] on textarea at bounding box center [543, 256] width 91 height 27
paste textarea "рын4959 м093 ц250"
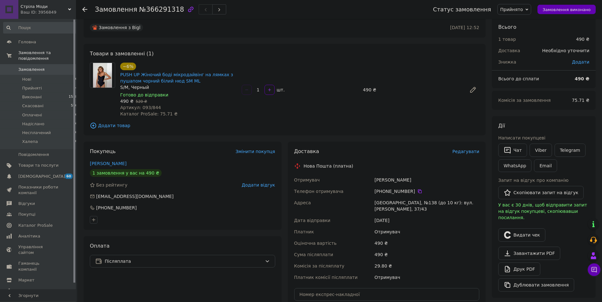
scroll to position [0, 0]
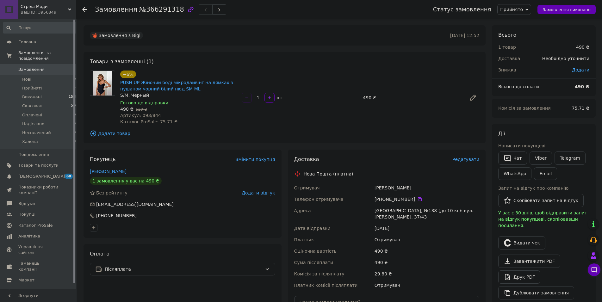
click at [142, 92] on div "S/M, Черный" at bounding box center [178, 95] width 116 height 6
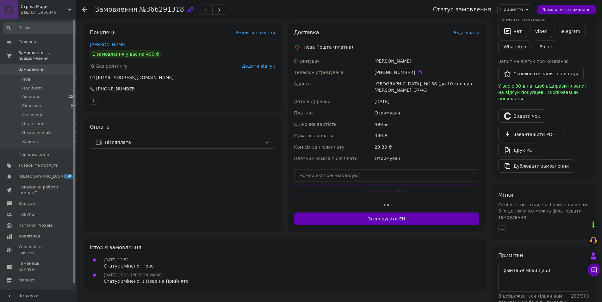
scroll to position [148, 0]
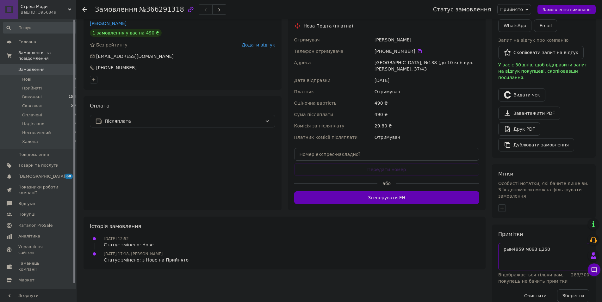
click at [564, 243] on textarea "рын4959 м093 ц250" at bounding box center [543, 256] width 91 height 27
paste textarea "S/M, Черный"
click at [544, 243] on textarea "рын4959 м093 ц250S/M, Черный" at bounding box center [543, 256] width 91 height 27
click at [566, 287] on div "Зберегти" at bounding box center [572, 296] width 37 height 18
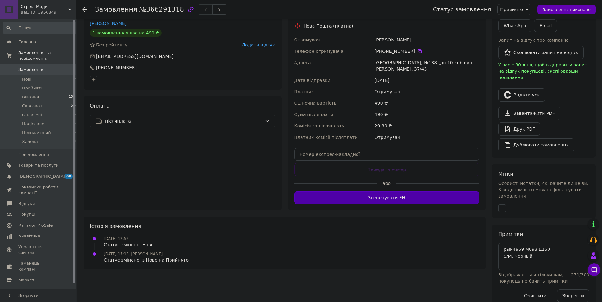
click at [403, 198] on button "Згенерувати ЕН" at bounding box center [386, 197] width 185 height 13
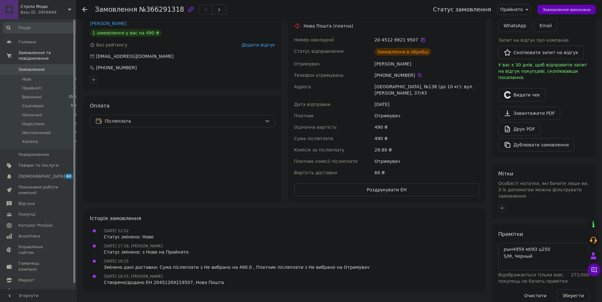
click at [420, 40] on icon at bounding box center [422, 39] width 5 height 5
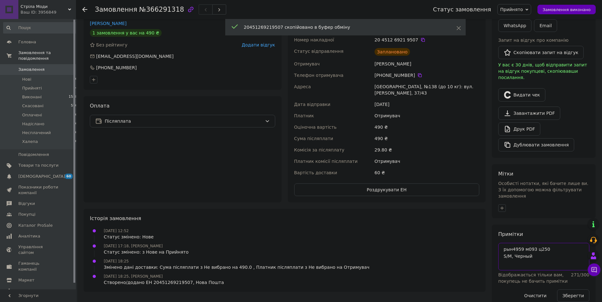
click at [502, 243] on textarea "рын4959 м093 ц250 S/M, Черный" at bounding box center [543, 256] width 91 height 27
paste textarea "20451269219507"
type textarea "20451269219507 рын4959 м093 ц250 S/M, Черный"
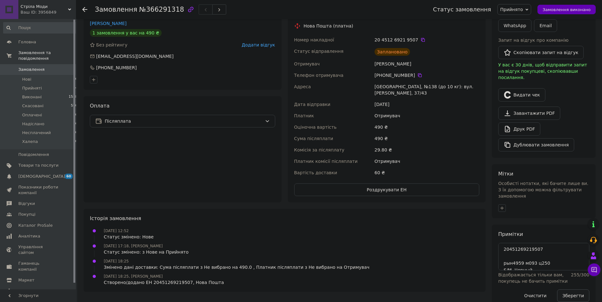
click at [565, 289] on button "Зберегти" at bounding box center [573, 295] width 32 height 13
click at [575, 289] on button "Зберегти" at bounding box center [573, 295] width 32 height 13
